Goal: Find specific page/section: Find specific page/section

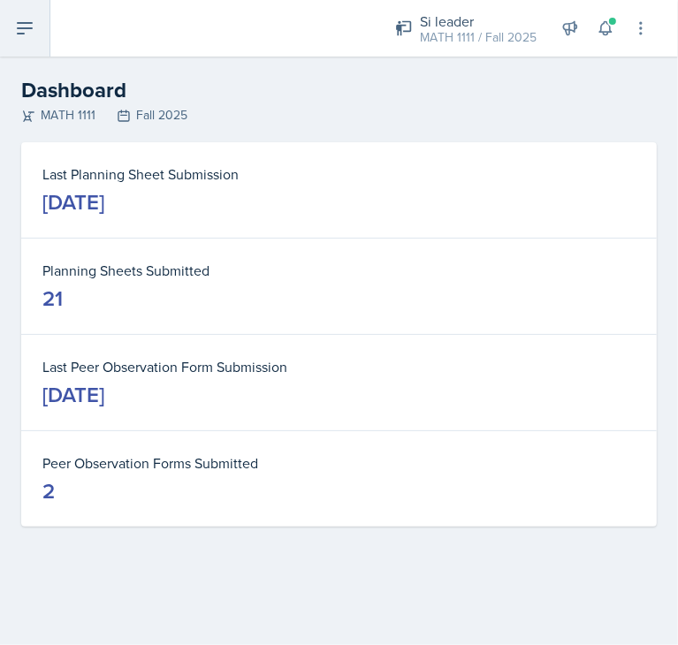
click at [31, 24] on icon at bounding box center [24, 28] width 21 height 21
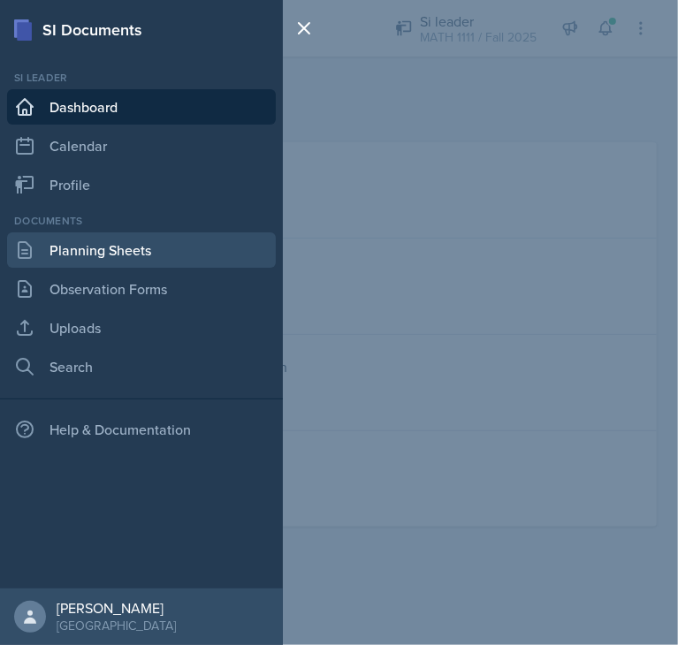
click at [139, 262] on link "Planning Sheets" at bounding box center [141, 249] width 269 height 35
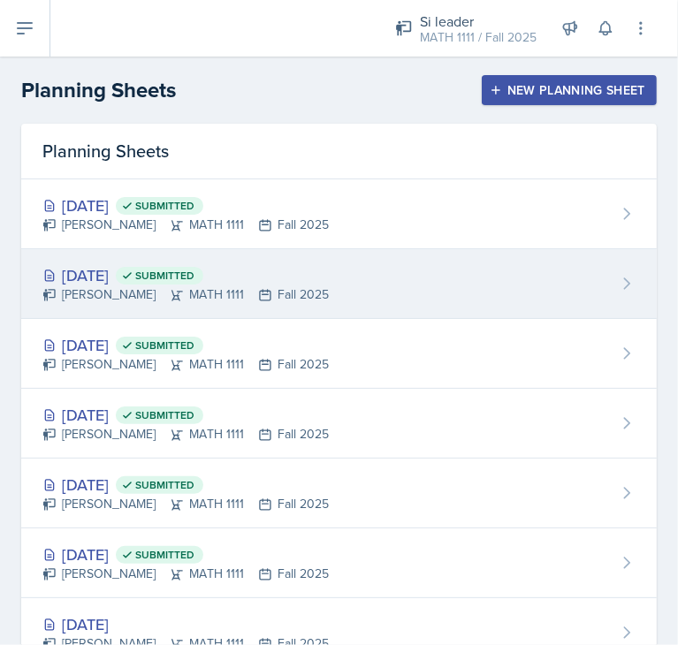
click at [419, 276] on div "Oct 13th, 2025 Submitted Micayla Courtland MATH 1111 Fall 2025" at bounding box center [338, 284] width 635 height 70
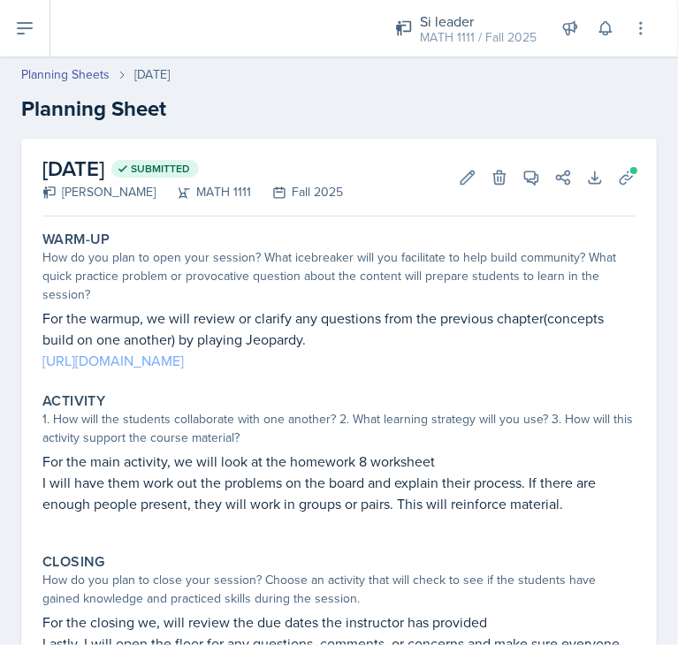
click at [184, 362] on link "https://jeopardylabs.com/play/chapter-7-8759" at bounding box center [112, 360] width 141 height 19
